Goal: Check status: Check status

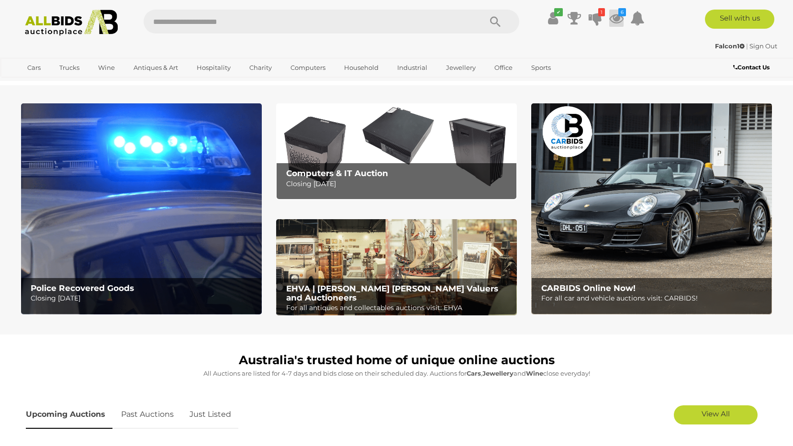
click at [619, 18] on icon at bounding box center [617, 18] width 14 height 17
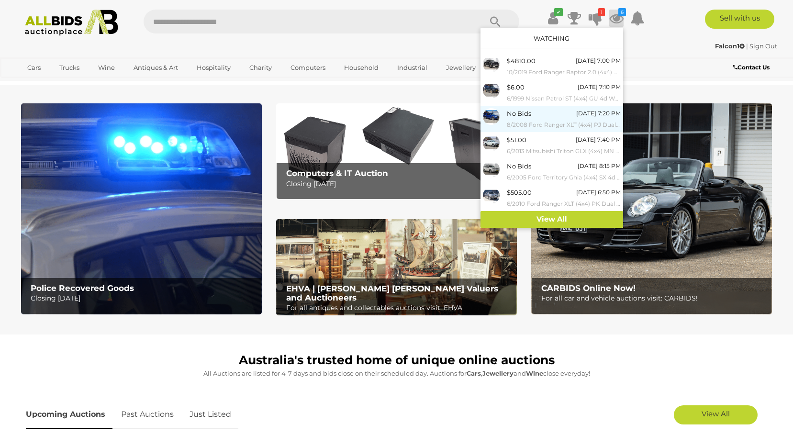
click at [504, 113] on div at bounding box center [495, 116] width 24 height 17
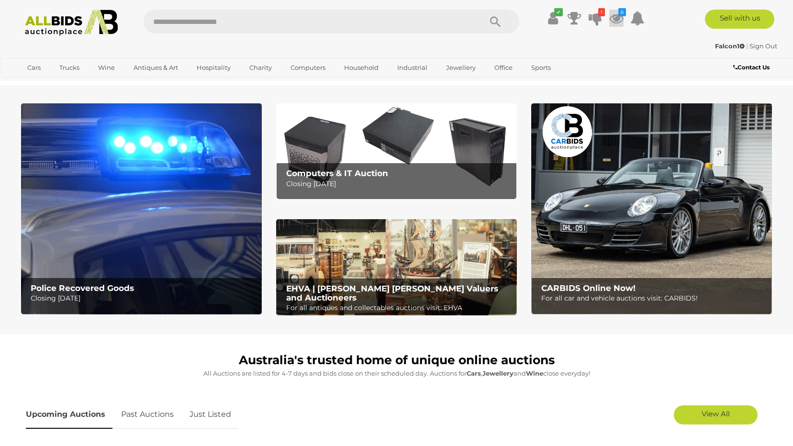
click at [618, 20] on icon at bounding box center [617, 18] width 14 height 17
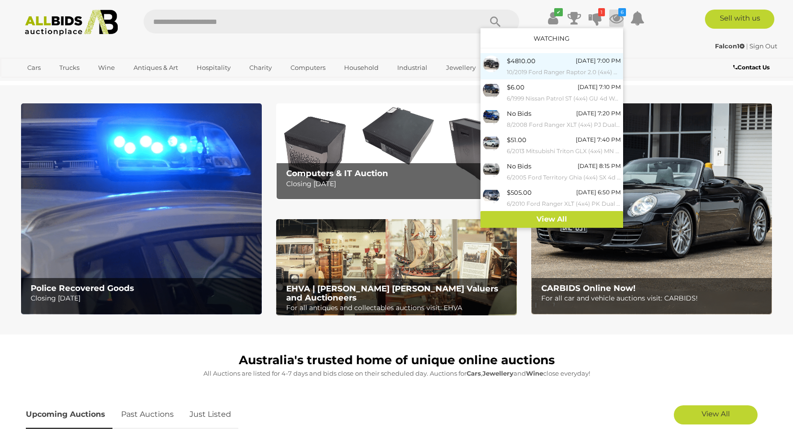
click at [528, 60] on span "$4810.00" at bounding box center [521, 61] width 29 height 8
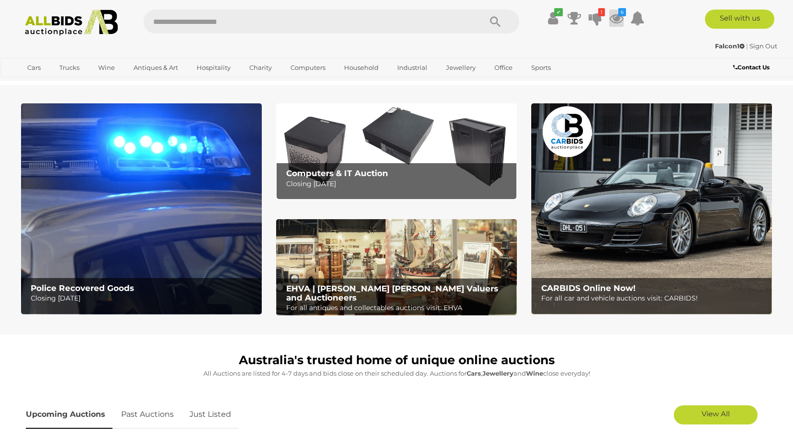
click at [620, 19] on icon at bounding box center [617, 18] width 14 height 17
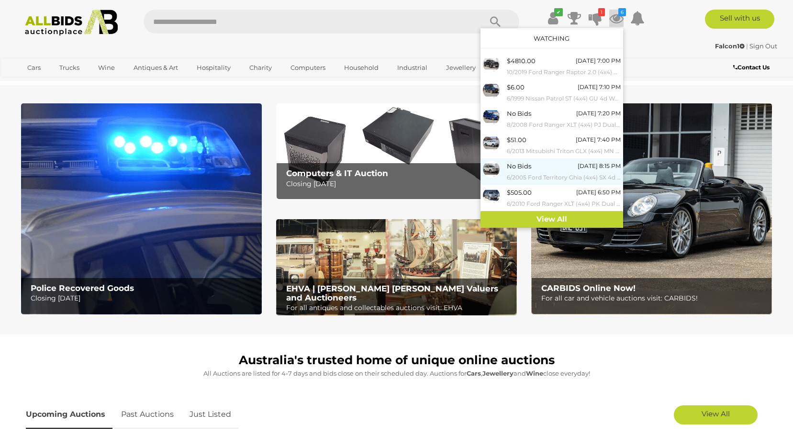
click at [510, 174] on small "6/2005 Ford Territory Ghia (4x4) SX 4d Wagon Winter White 4.0L" at bounding box center [564, 177] width 114 height 11
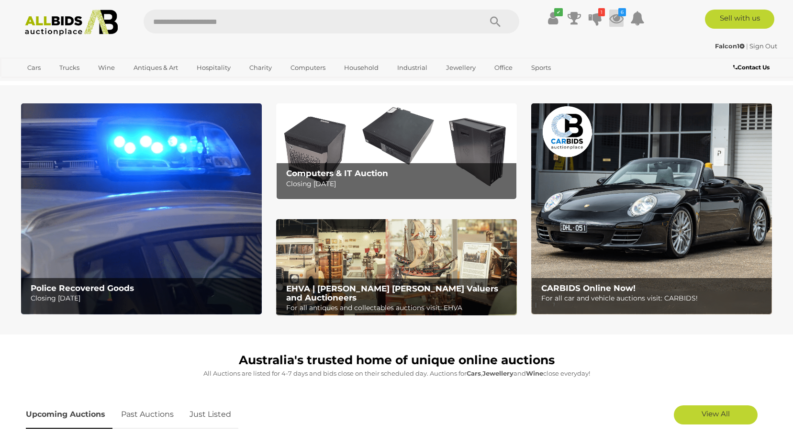
click at [621, 17] on icon at bounding box center [617, 18] width 14 height 17
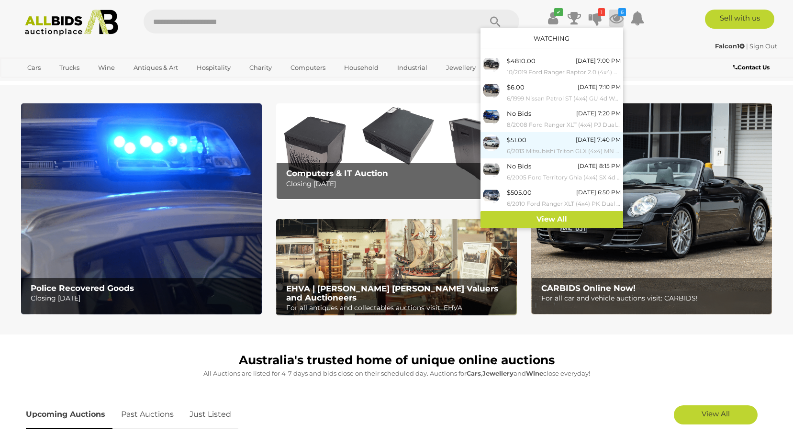
click at [517, 139] on span "$51.00" at bounding box center [517, 140] width 20 height 8
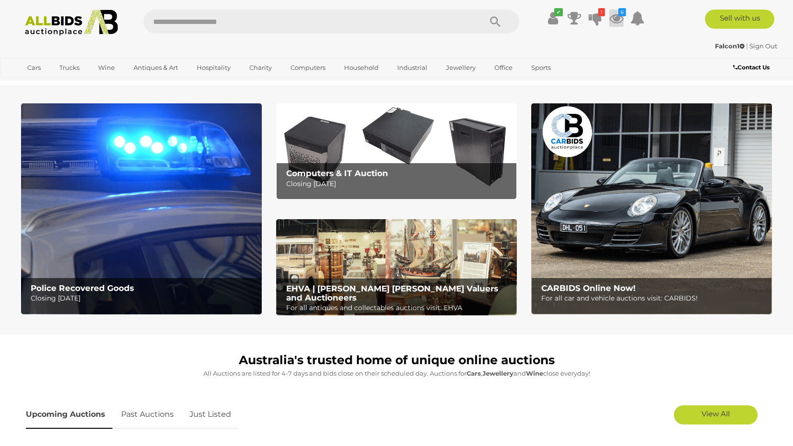
click at [621, 16] on link "6" at bounding box center [617, 18] width 14 height 17
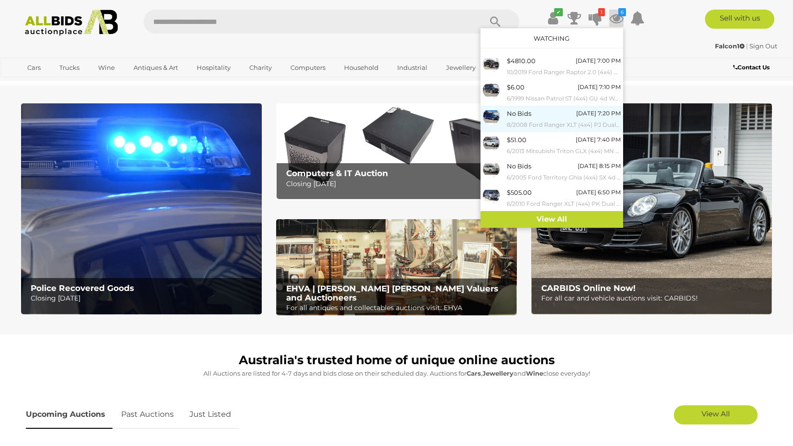
click at [496, 118] on img at bounding box center [491, 116] width 17 height 17
